Goal: Task Accomplishment & Management: Use online tool/utility

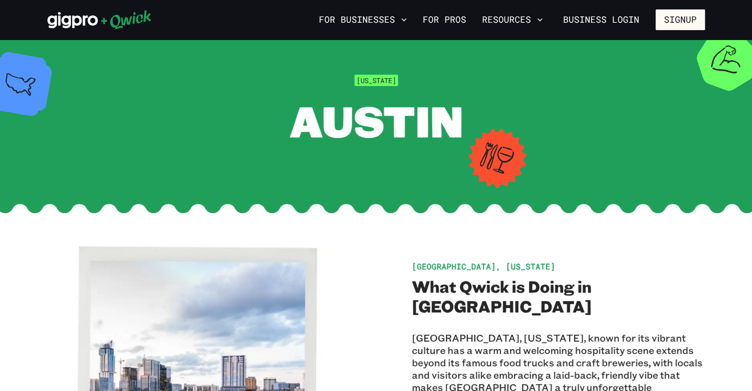
scroll to position [198, 0]
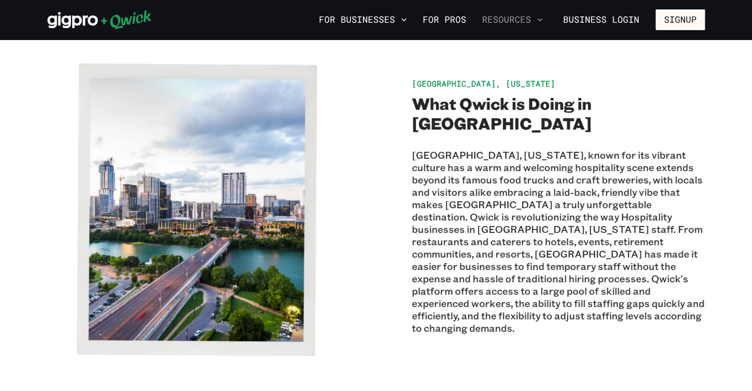
click at [530, 15] on button "Resources" at bounding box center [512, 19] width 69 height 17
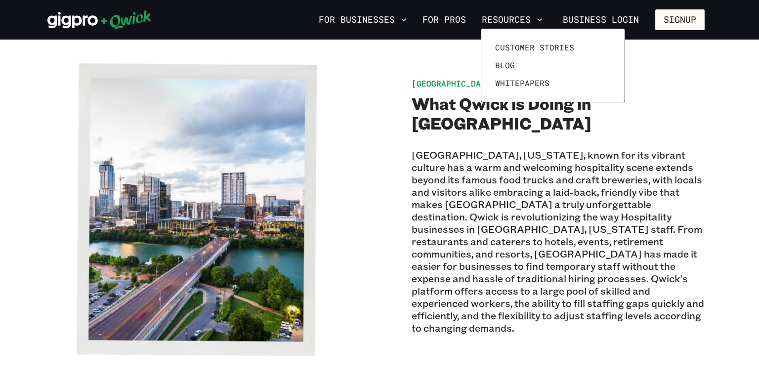
click at [436, 20] on div at bounding box center [379, 195] width 759 height 391
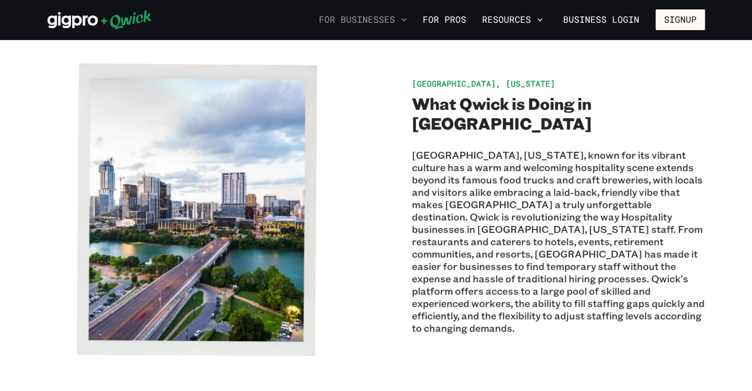
click at [394, 20] on button "For Businesses" at bounding box center [363, 19] width 96 height 17
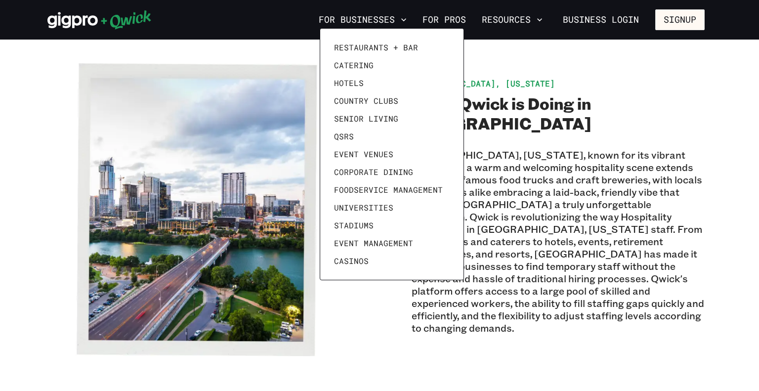
click at [364, 321] on div at bounding box center [379, 195] width 759 height 391
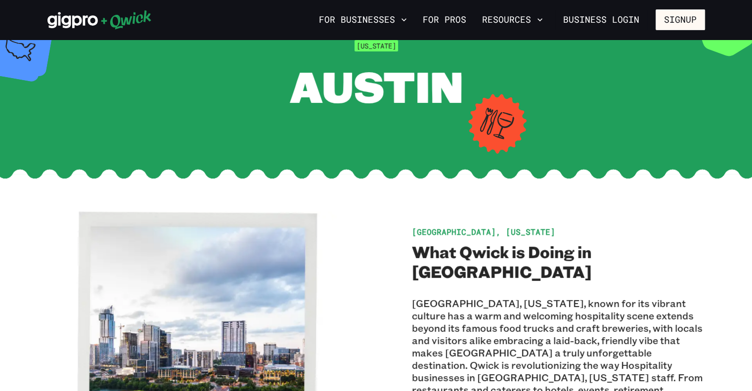
scroll to position [0, 0]
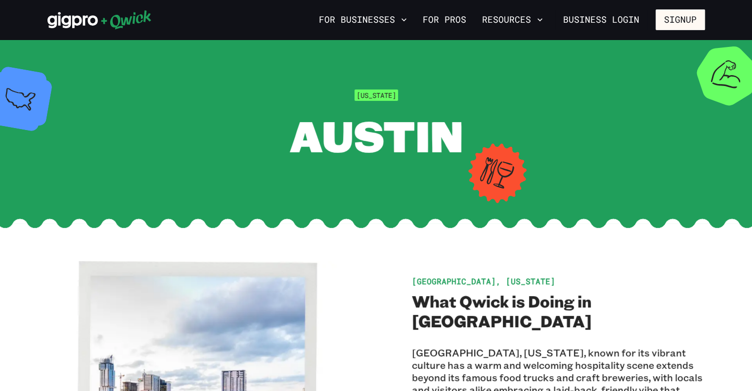
click at [131, 23] on icon at bounding box center [99, 20] width 104 height 20
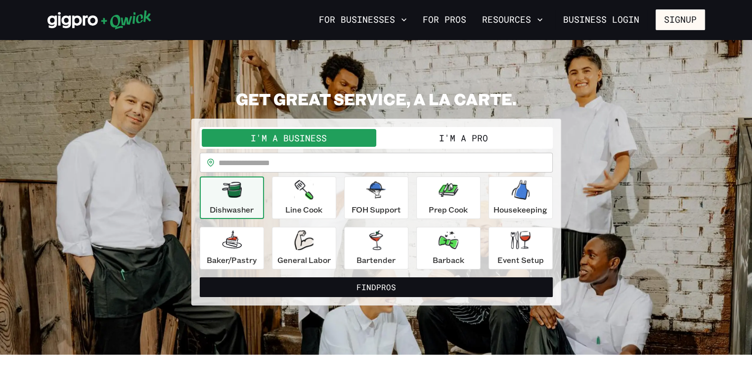
click at [406, 140] on button "I'm a Pro" at bounding box center [463, 138] width 175 height 18
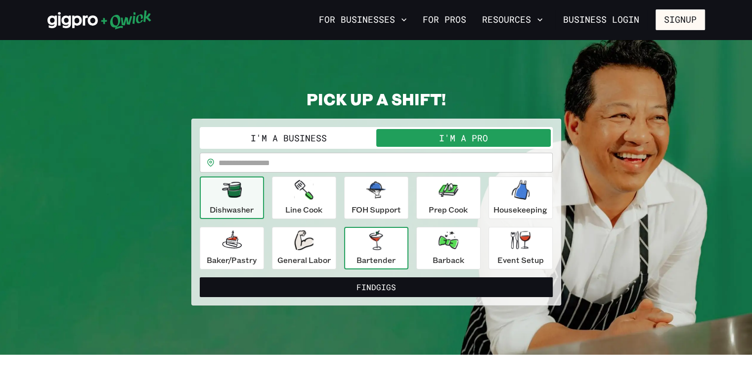
click at [366, 245] on icon "button" at bounding box center [376, 240] width 20 height 20
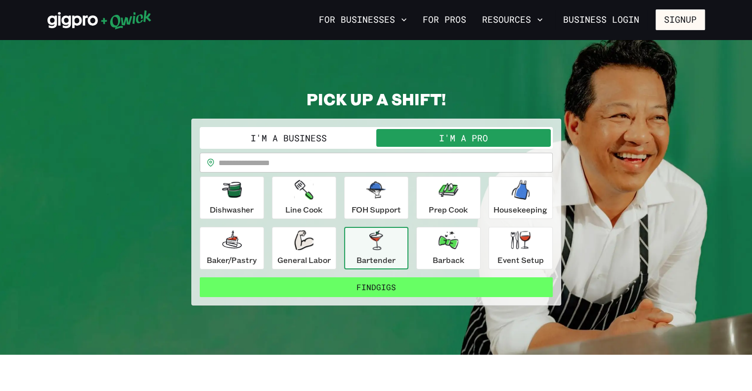
click at [374, 290] on button "Find Gigs" at bounding box center [376, 287] width 353 height 20
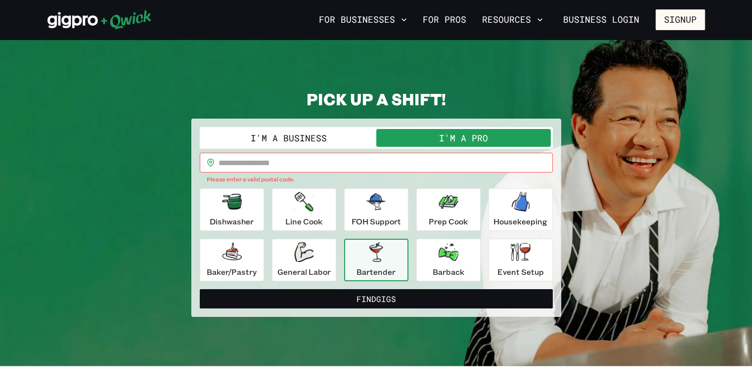
click at [457, 160] on input "text" at bounding box center [386, 163] width 334 height 20
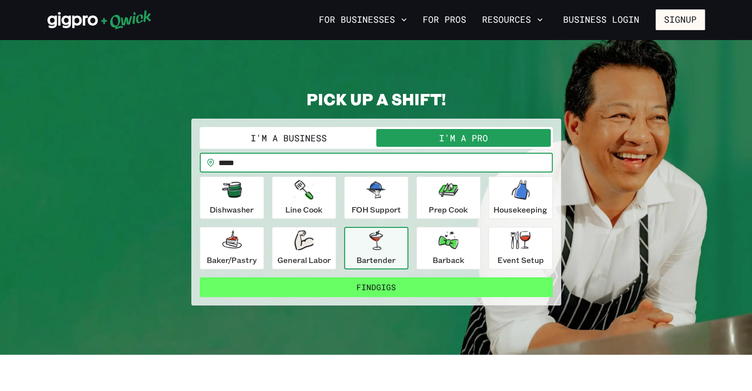
type input "*****"
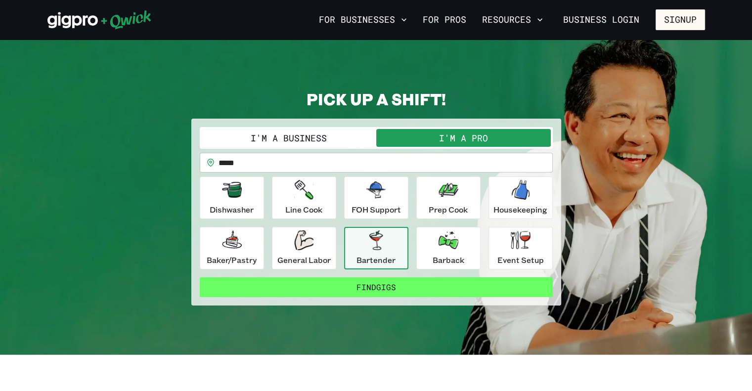
click at [429, 290] on button "Find Gigs" at bounding box center [376, 287] width 353 height 20
